Goal: Information Seeking & Learning: Learn about a topic

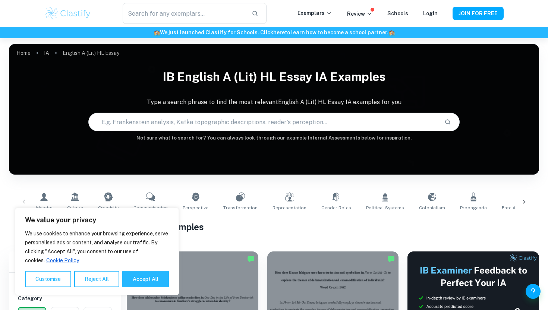
scroll to position [180, 0]
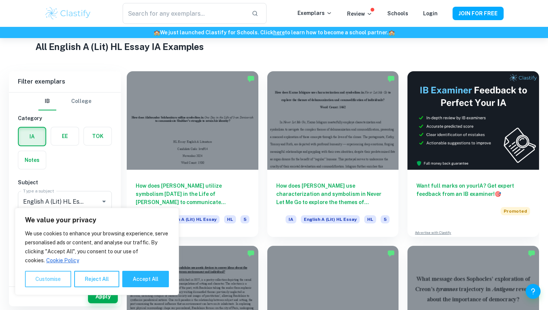
click at [52, 282] on button "Customise" at bounding box center [48, 279] width 46 height 16
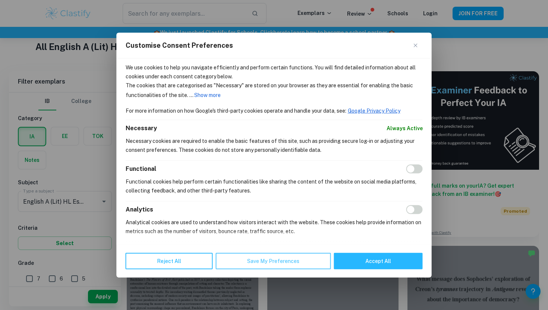
click at [250, 263] on button "Save My Preferences" at bounding box center [273, 261] width 115 height 16
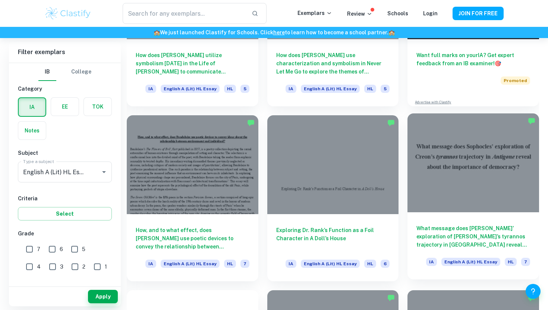
scroll to position [309, 0]
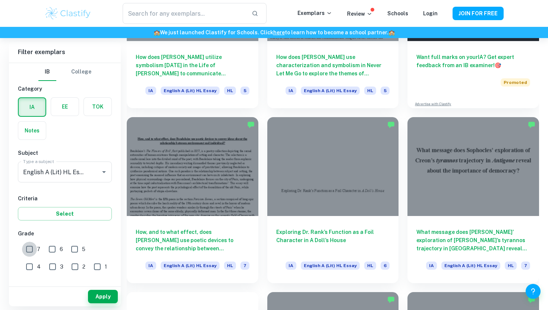
click at [28, 247] on input "7" at bounding box center [29, 249] width 15 height 15
checkbox input "true"
click at [108, 300] on button "Apply" at bounding box center [103, 296] width 30 height 13
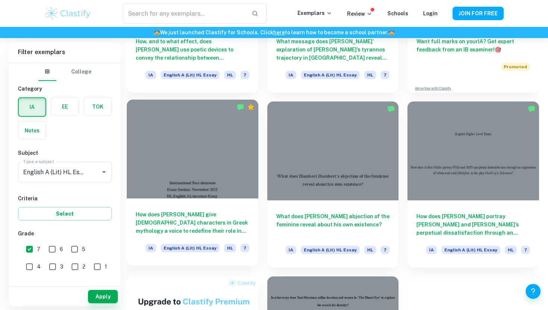
scroll to position [331, 0]
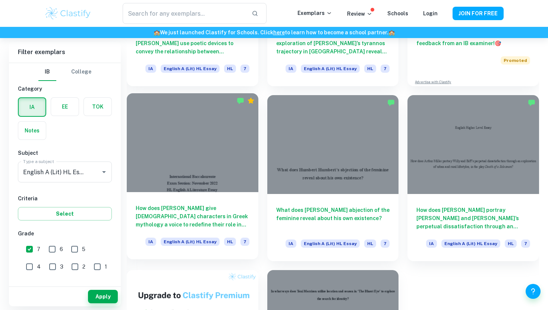
click at [197, 225] on h6 "How does [PERSON_NAME] give [DEMOGRAPHIC_DATA] characters in Greek mythology a …" at bounding box center [193, 216] width 114 height 25
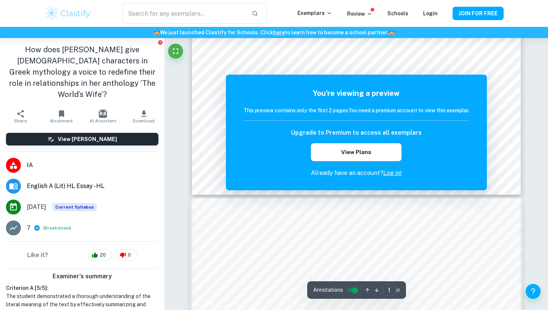
scroll to position [331, 0]
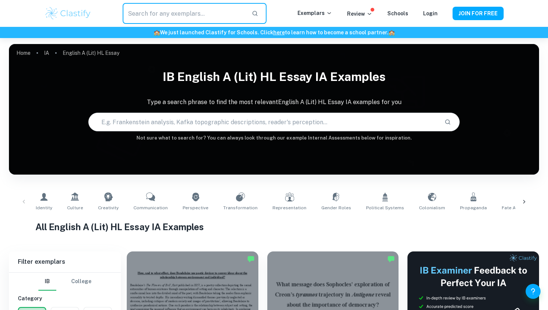
click at [185, 14] on input "text" at bounding box center [184, 13] width 123 height 21
type input "a dolls house"
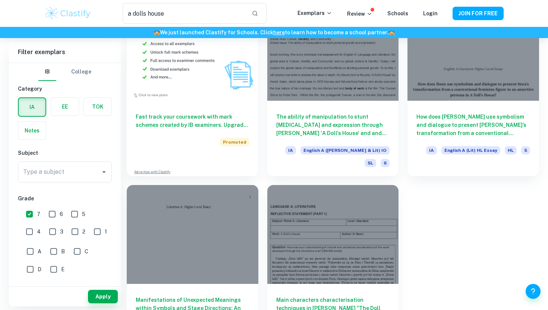
scroll to position [462, 0]
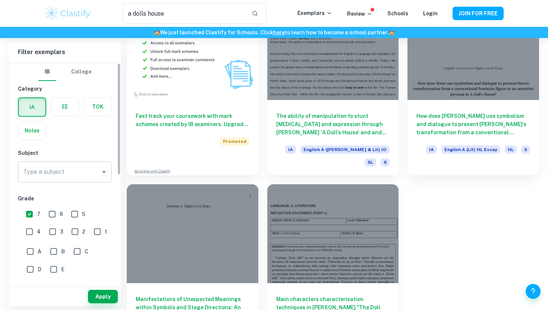
click at [92, 171] on input "Type a subject" at bounding box center [59, 172] width 76 height 14
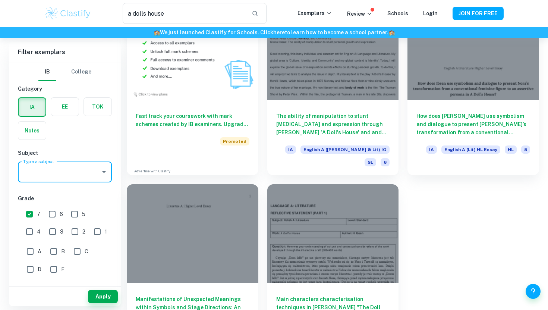
click at [92, 171] on input "Type a subject" at bounding box center [59, 172] width 76 height 14
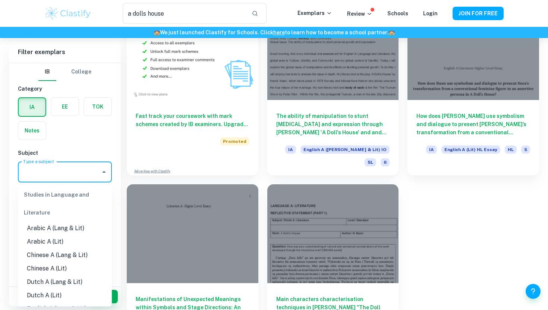
type input ","
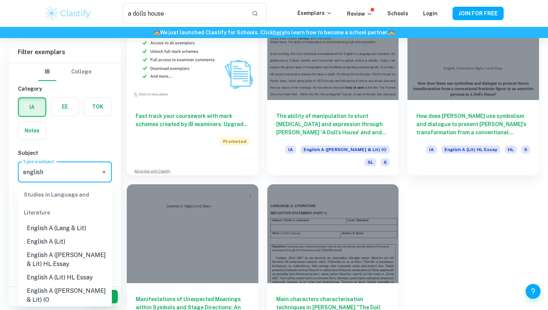
click at [69, 241] on li "English A (Lit)" at bounding box center [65, 241] width 94 height 13
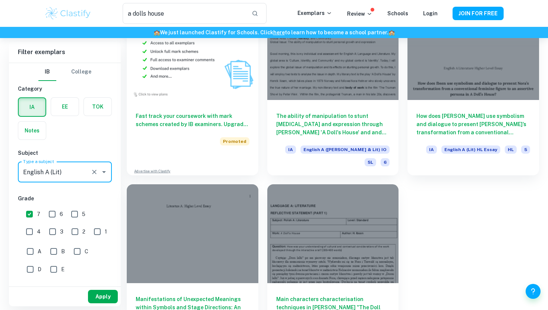
type input "English A (Lit)"
click at [98, 295] on button "Apply" at bounding box center [103, 296] width 30 height 13
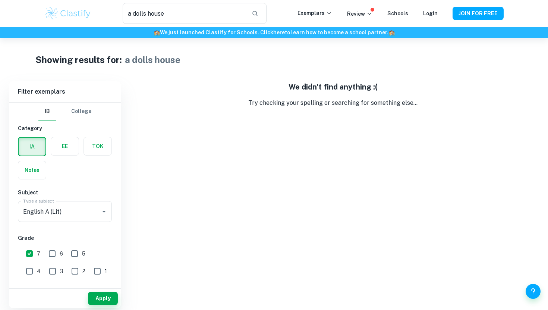
scroll to position [9, 0]
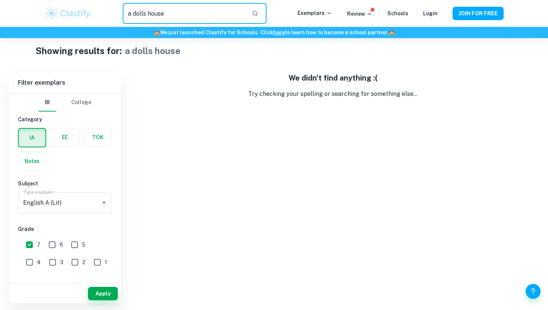
click at [179, 13] on input "a dolls house" at bounding box center [184, 13] width 123 height 21
type input "[PERSON_NAME]"
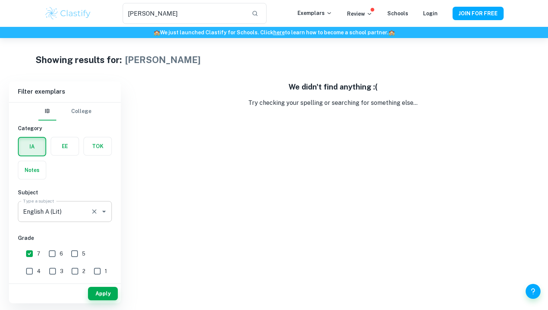
click at [96, 212] on icon "Clear" at bounding box center [94, 211] width 7 height 7
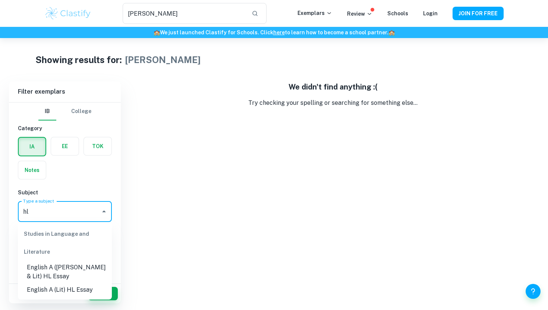
type input "h"
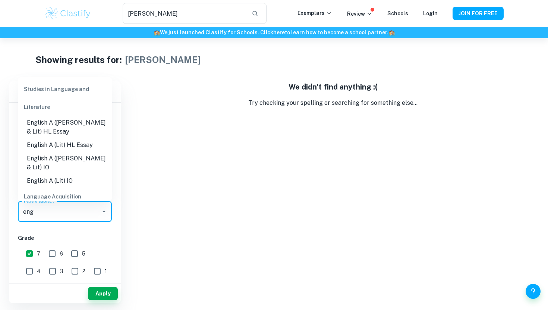
type input "eng"
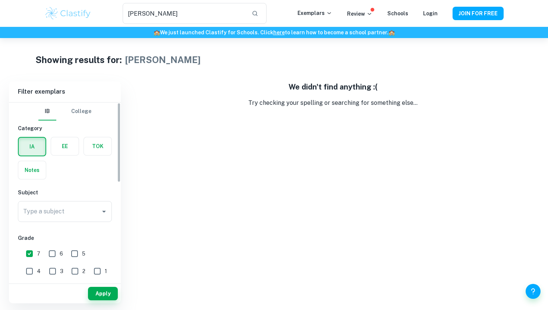
click at [141, 143] on div "We didn't find anything :( Try checking your spelling or searching for somethin…" at bounding box center [333, 192] width 413 height 222
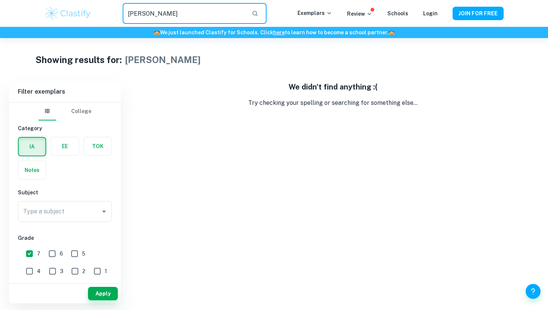
click at [143, 18] on input "[PERSON_NAME]" at bounding box center [184, 13] width 123 height 21
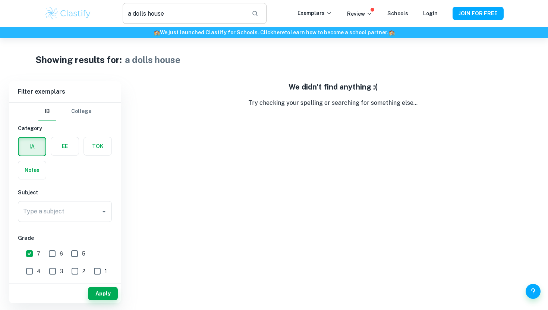
click at [181, 15] on input "a dolls house" at bounding box center [184, 13] width 123 height 21
click at [104, 295] on button "Apply" at bounding box center [103, 293] width 30 height 13
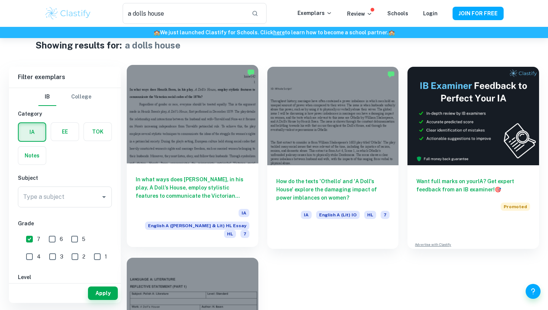
scroll to position [14, 0]
click at [219, 155] on div at bounding box center [193, 114] width 132 height 98
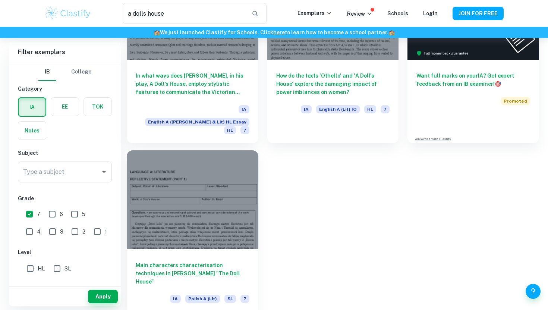
scroll to position [0, 0]
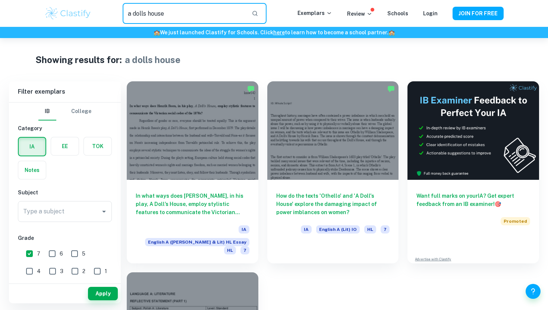
click at [178, 10] on input "a dolls house" at bounding box center [184, 13] width 123 height 21
type input "a dolls house HL essay"
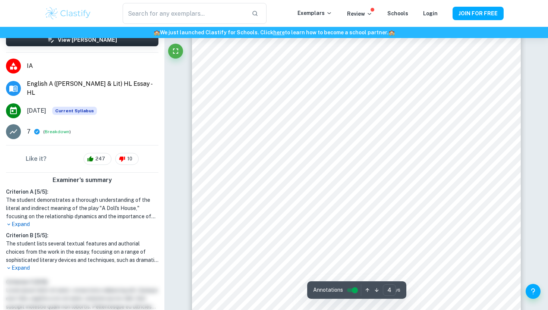
scroll to position [1583, 0]
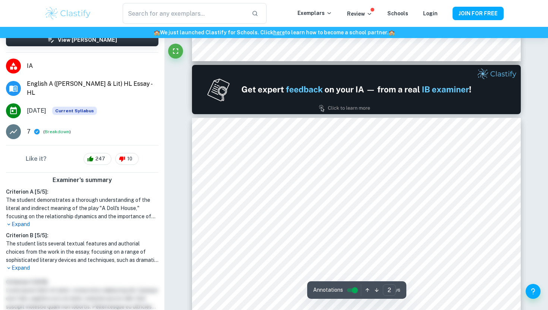
type input "1"
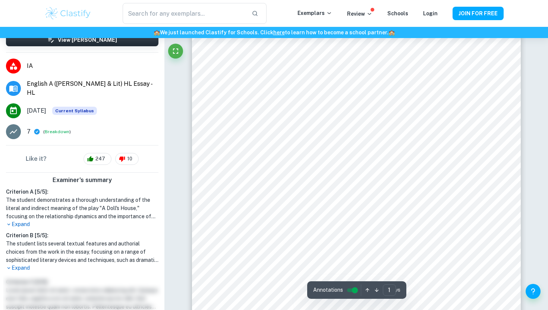
scroll to position [0, 0]
